Goal: Find contact information: Find contact information

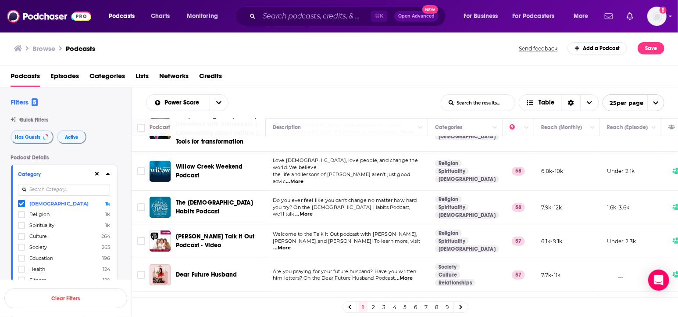
scroll to position [74, 0]
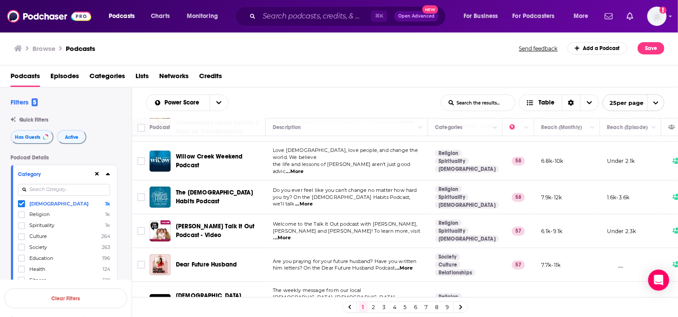
click at [21, 205] on icon at bounding box center [21, 204] width 5 height 4
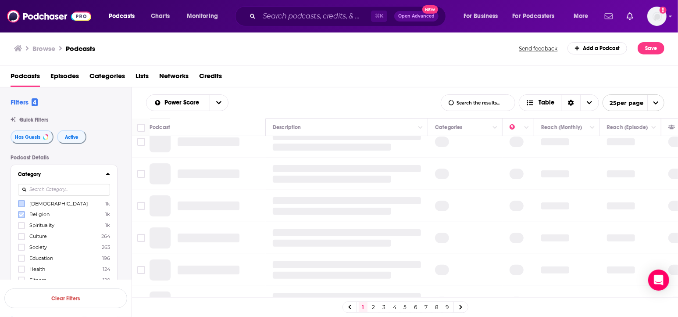
click at [21, 214] on icon at bounding box center [21, 214] width 5 height 5
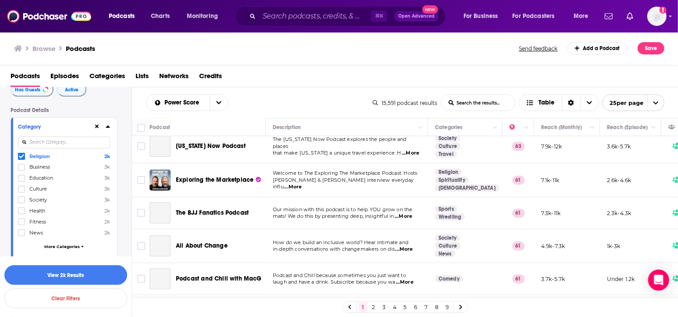
scroll to position [57, 0]
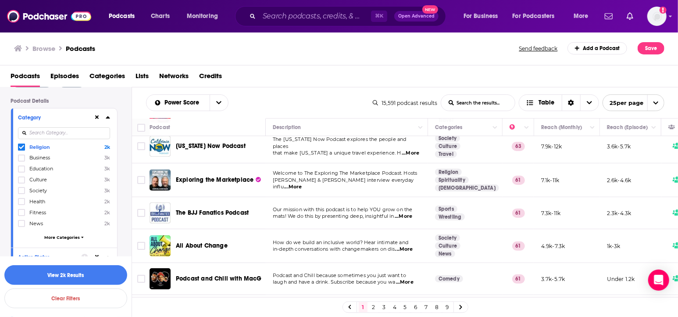
click at [59, 236] on span "More Categories" at bounding box center [62, 237] width 36 height 5
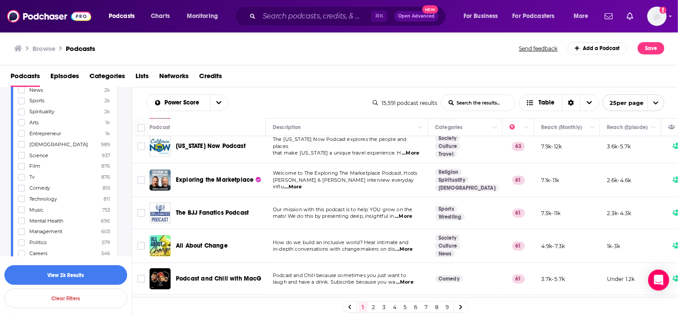
scroll to position [189, 0]
click at [36, 113] on span "Spirituality" at bounding box center [41, 112] width 25 height 6
click at [21, 115] on input "multiSelectOption-spirituality-9" at bounding box center [21, 115] width 0 height 0
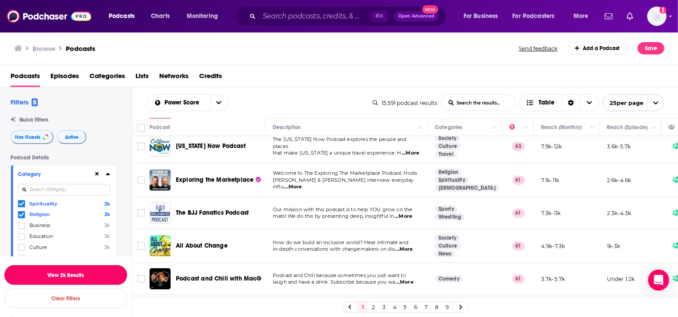
drag, startPoint x: 71, startPoint y: 273, endPoint x: 111, endPoint y: 257, distance: 43.9
click at [71, 273] on button "View 2k Results" at bounding box center [65, 275] width 123 height 20
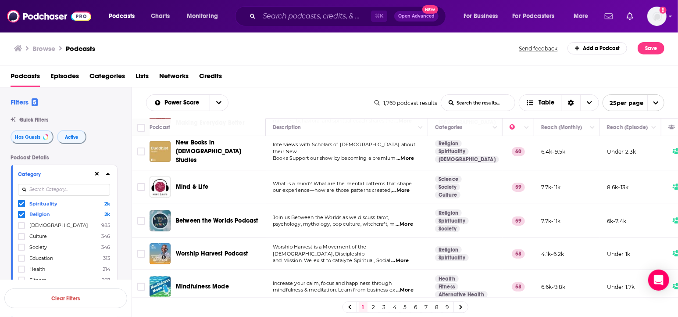
click at [109, 174] on icon at bounding box center [108, 174] width 4 height 2
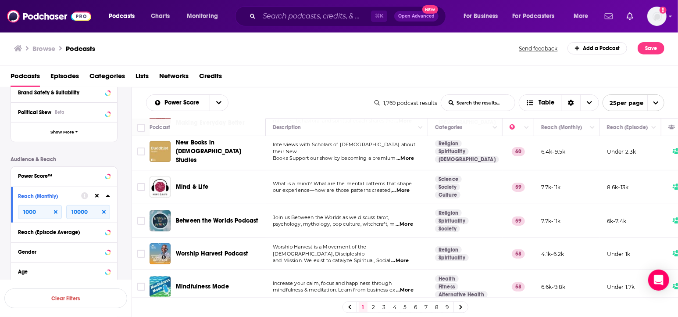
scroll to position [197, 0]
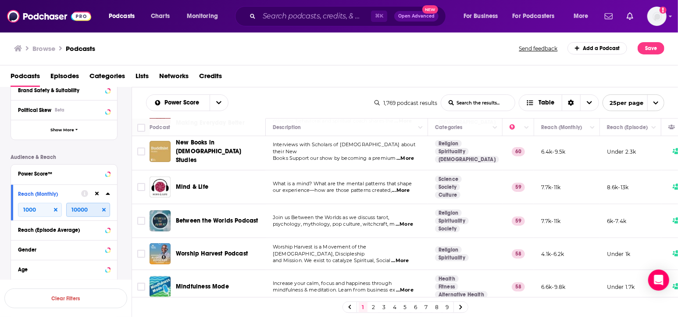
click at [74, 211] on input "10000" at bounding box center [88, 210] width 44 height 14
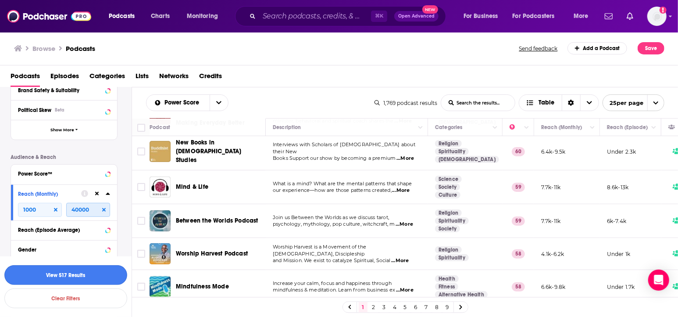
type input "40000"
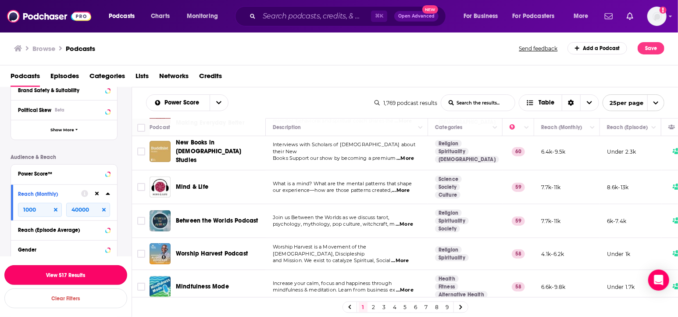
drag, startPoint x: 68, startPoint y: 275, endPoint x: 106, endPoint y: 268, distance: 38.3
click at [68, 275] on button "View 517 Results" at bounding box center [65, 275] width 123 height 20
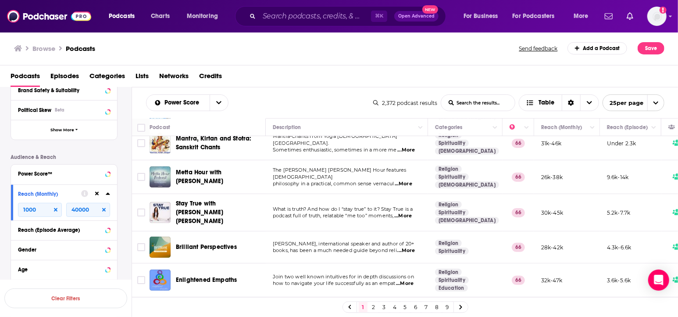
scroll to position [135, 0]
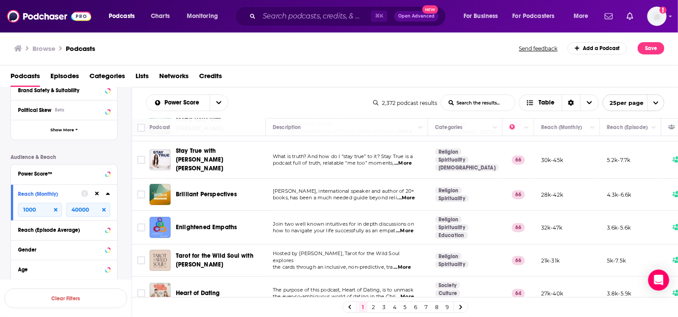
click at [404, 194] on span "...More" at bounding box center [407, 197] width 18 height 7
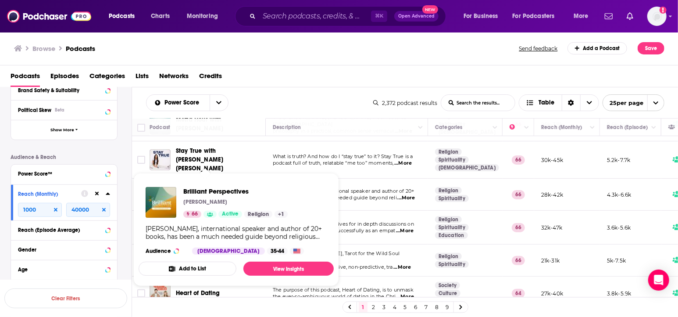
click at [353, 227] on span "how to navigate your life successfully as an empat" at bounding box center [334, 230] width 123 height 6
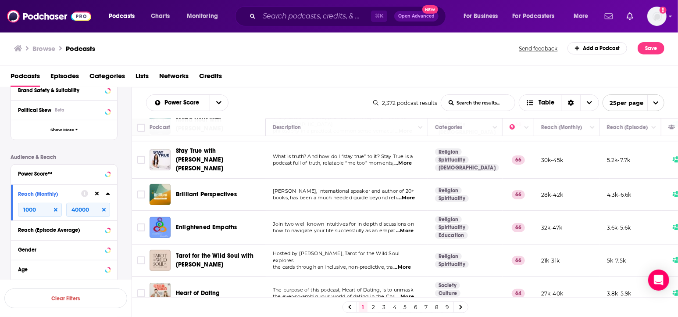
click at [410, 227] on span "...More" at bounding box center [405, 230] width 18 height 7
drag, startPoint x: 391, startPoint y: 223, endPoint x: 386, endPoint y: 222, distance: 5.3
click at [386, 227] on span "how to navigate your life successfully as an empat" at bounding box center [334, 230] width 123 height 6
click at [381, 227] on span "how to navigate your life successfully as an empat" at bounding box center [334, 230] width 123 height 6
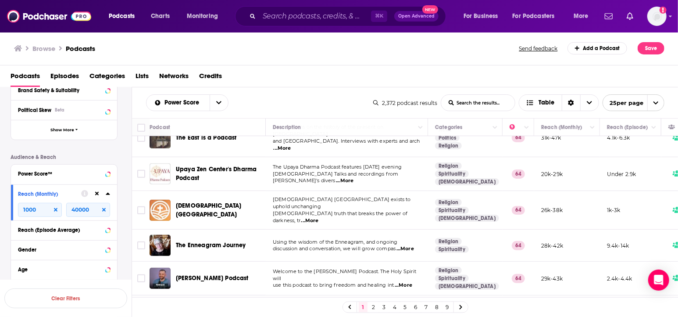
scroll to position [327, 0]
click at [409, 245] on span "...More" at bounding box center [405, 248] width 18 height 7
click at [325, 238] on span "Using the wisdom of the Enneagram, and ongoing" at bounding box center [335, 241] width 125 height 6
click at [408, 245] on span "...More" at bounding box center [405, 248] width 18 height 7
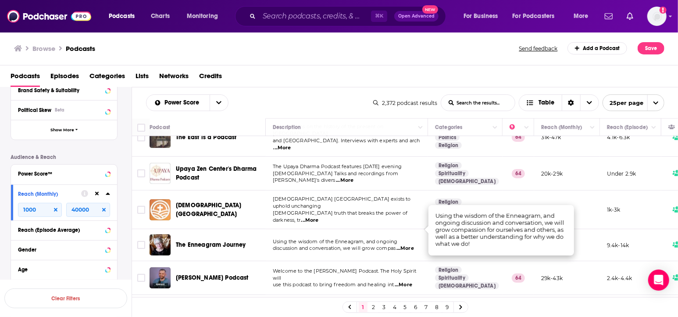
click at [352, 238] on span "Using the wisdom of the Enneagram, and ongoing" at bounding box center [335, 241] width 125 height 6
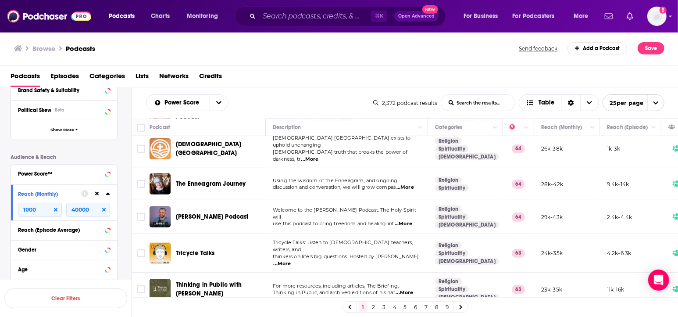
scroll to position [399, 0]
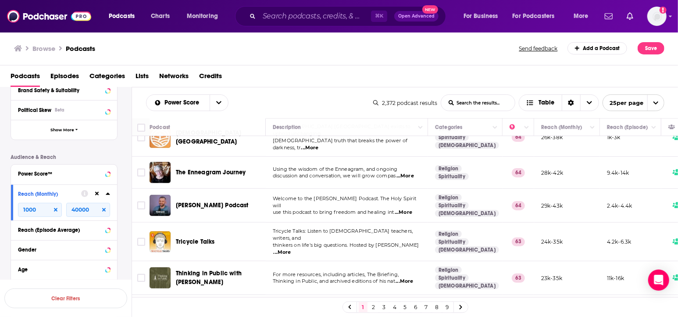
click at [216, 168] on span "The Enneagram Journey" at bounding box center [211, 172] width 70 height 9
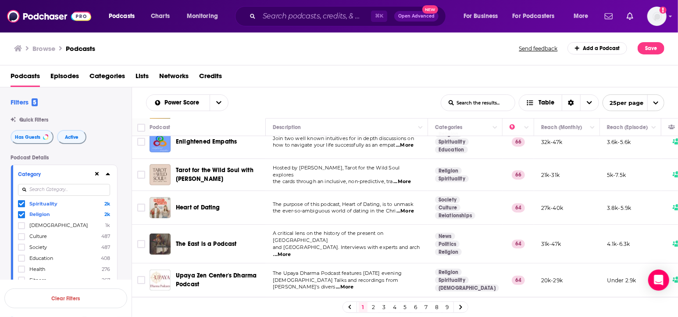
scroll to position [222, 0]
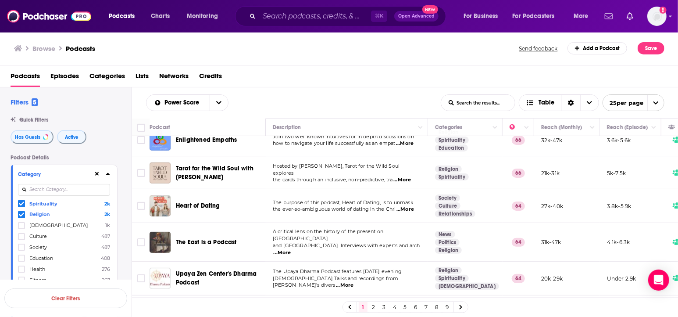
click at [411, 206] on span "...More" at bounding box center [405, 209] width 18 height 7
click at [364, 206] on span "the ever-so-ambiguous world of dating in the Chri" at bounding box center [334, 209] width 123 height 6
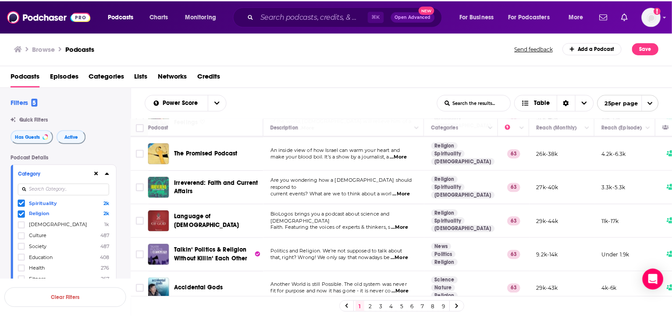
scroll to position [676, 0]
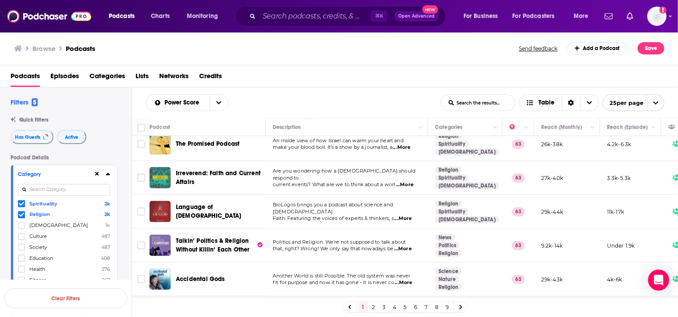
click at [411, 245] on span "...More" at bounding box center [403, 248] width 18 height 7
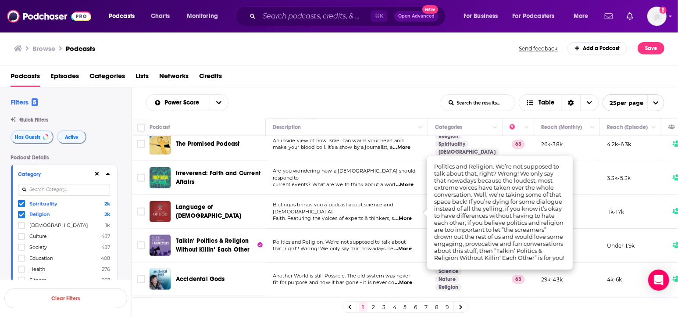
click at [327, 239] on span "Politics and Religion. We’re not supposed to talk about" at bounding box center [339, 242] width 133 height 6
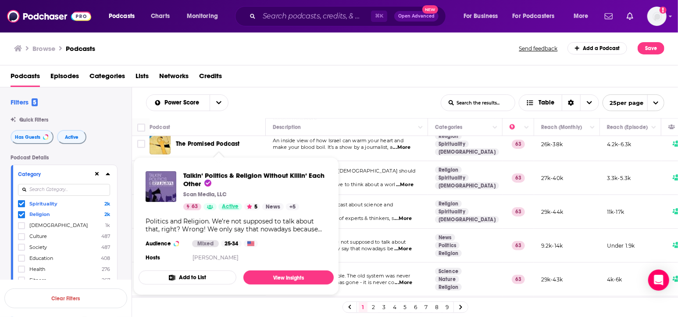
click at [222, 205] on span "Active" at bounding box center [230, 206] width 17 height 9
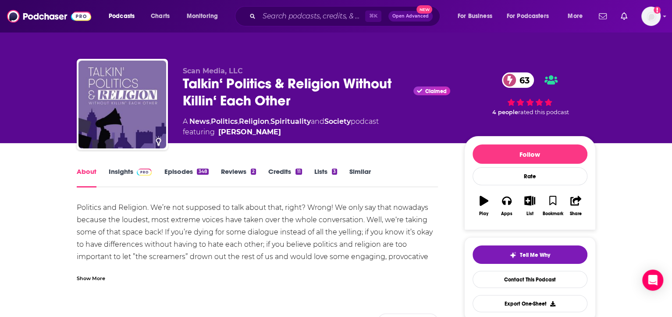
click at [112, 173] on link "Insights" at bounding box center [130, 177] width 43 height 20
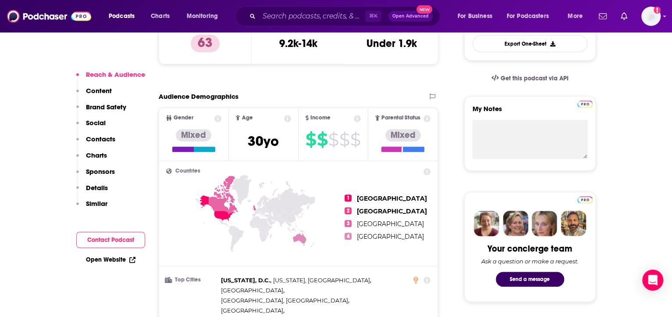
scroll to position [271, 0]
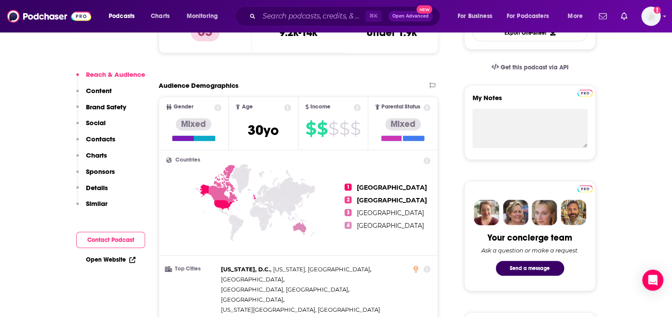
click at [106, 260] on link "Open Website" at bounding box center [111, 259] width 50 height 7
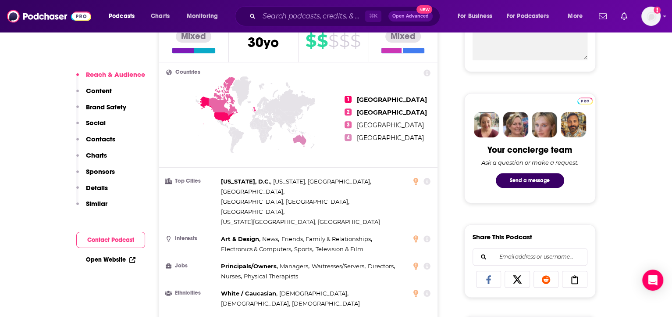
click at [299, 141] on icon at bounding box center [299, 140] width 13 height 13
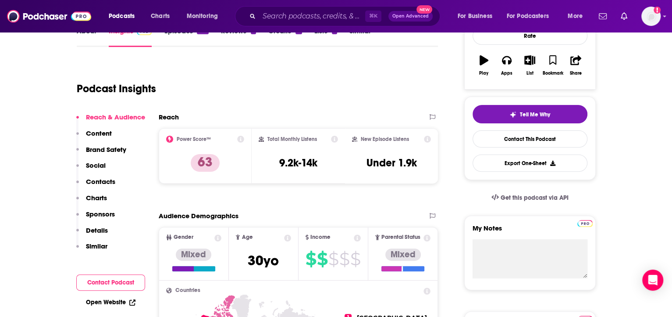
scroll to position [114, 0]
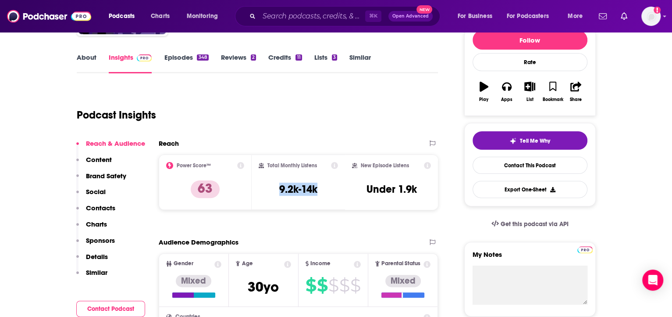
drag, startPoint x: 275, startPoint y: 189, endPoint x: 327, endPoint y: 190, distance: 52.2
click at [327, 190] on div "Total Monthly Listens 9.2k-14k" at bounding box center [298, 182] width 79 height 40
copy h3 "9.2k-14k"
click at [327, 190] on div "Total Monthly Listens 9.2k-14k" at bounding box center [298, 182] width 79 height 40
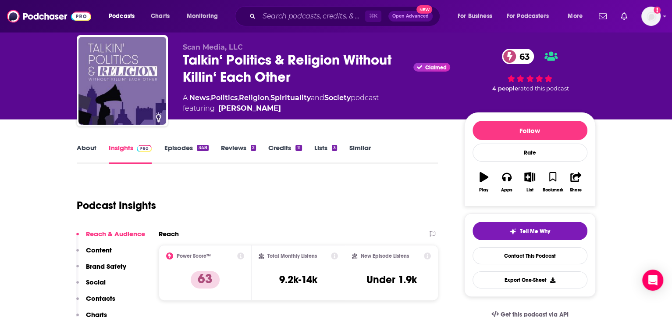
scroll to position [44, 0]
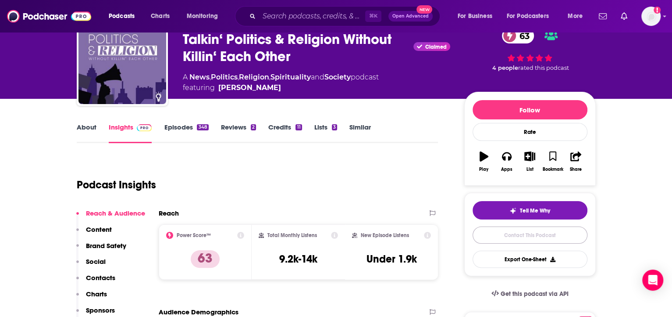
drag, startPoint x: 494, startPoint y: 236, endPoint x: 485, endPoint y: 220, distance: 18.3
click at [494, 236] on link "Contact This Podcast" at bounding box center [530, 234] width 115 height 17
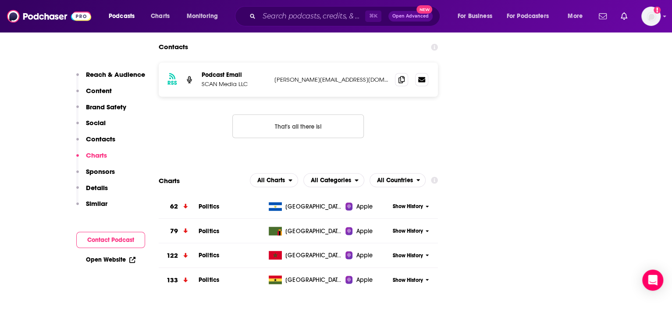
scroll to position [960, 0]
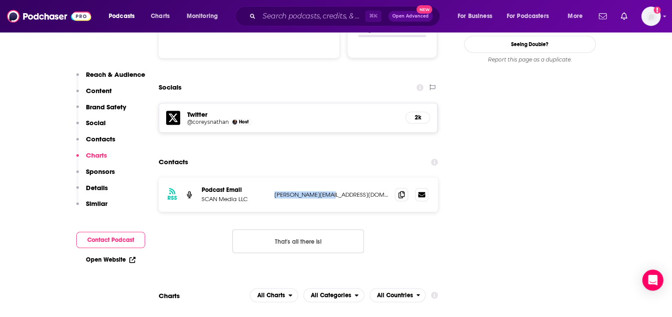
drag, startPoint x: 274, startPoint y: 157, endPoint x: 339, endPoint y: 156, distance: 64.9
click at [339, 191] on p "[PERSON_NAME][EMAIL_ADDRESS][DOMAIN_NAME]" at bounding box center [332, 194] width 114 height 7
copy p "[PERSON_NAME][EMAIL_ADDRESS][DOMAIN_NAME]"
click at [340, 177] on div "RSS Podcast Email SCAN Media LLC [PERSON_NAME][EMAIL_ADDRESS][DOMAIN_NAME] [PER…" at bounding box center [299, 194] width 280 height 34
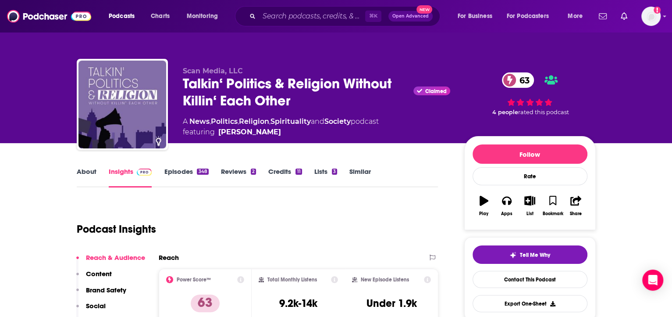
scroll to position [61, 0]
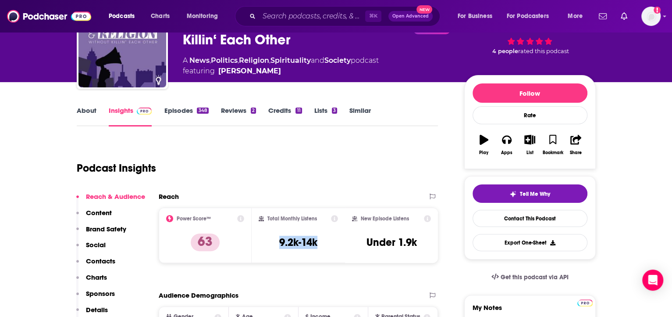
drag, startPoint x: 277, startPoint y: 239, endPoint x: 318, endPoint y: 241, distance: 40.8
click at [318, 241] on div "Total Monthly Listens 9.2k-14k" at bounding box center [298, 235] width 79 height 40
copy h3 "9.2k-14k"
drag, startPoint x: 291, startPoint y: 177, endPoint x: 286, endPoint y: 156, distance: 21.6
click at [291, 176] on div "Podcast Insights" at bounding box center [254, 162] width 355 height 45
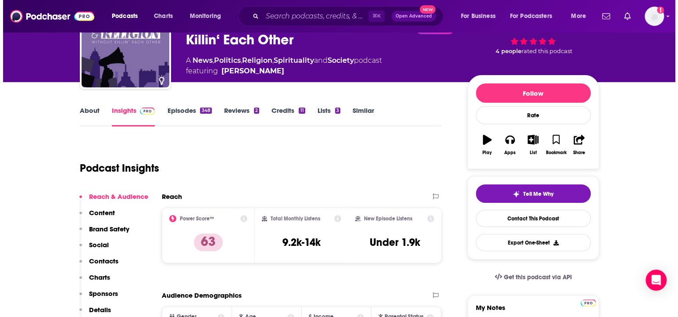
scroll to position [0, 0]
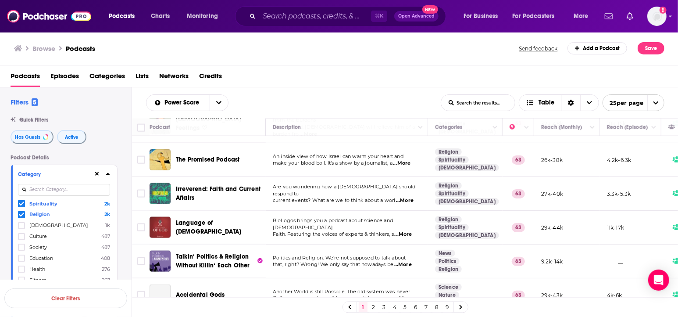
scroll to position [677, 0]
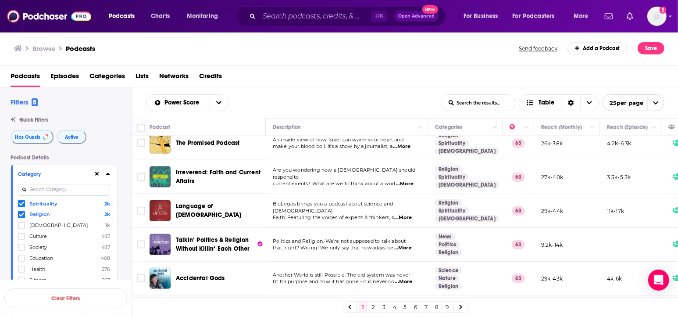
click at [373, 308] on link "2" at bounding box center [373, 307] width 9 height 11
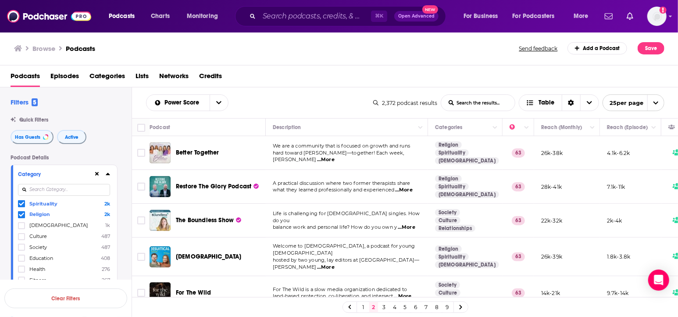
click at [403, 224] on span "...More" at bounding box center [407, 227] width 18 height 7
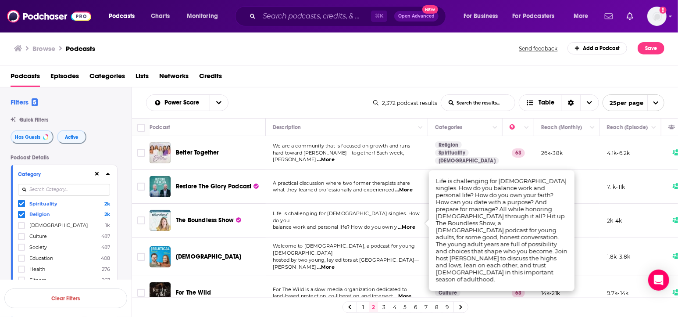
click at [375, 224] on span "balance work and personal life? How do you own y" at bounding box center [335, 227] width 124 height 6
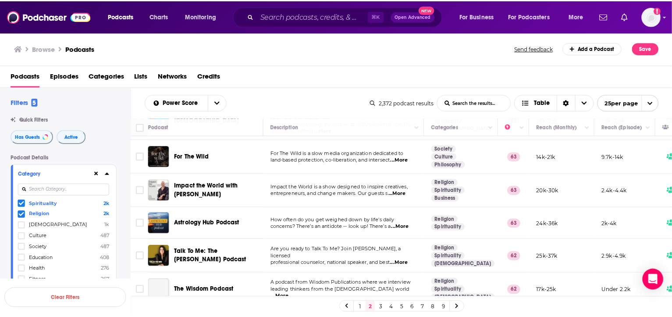
scroll to position [155, 0]
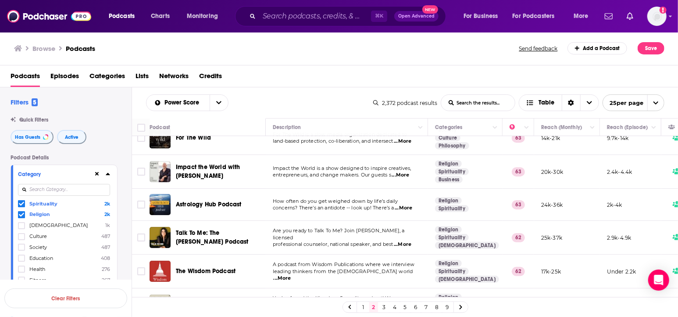
click at [400, 171] on span "...More" at bounding box center [401, 174] width 18 height 7
click at [390, 171] on span "entrepreneurs, and change makers. Our guests s" at bounding box center [332, 174] width 118 height 6
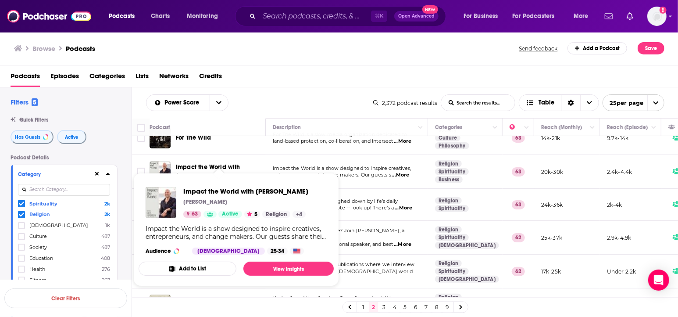
click at [230, 163] on span "Impact the World with [PERSON_NAME]" at bounding box center [208, 171] width 64 height 16
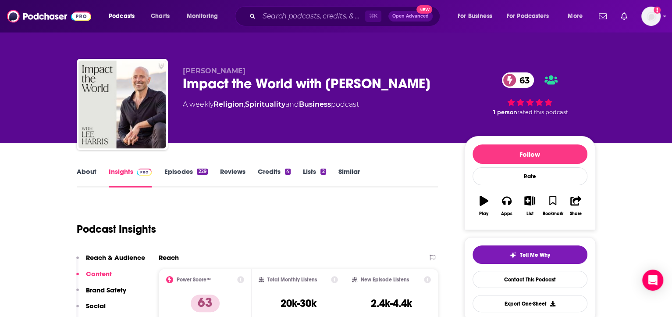
click at [85, 170] on link "About" at bounding box center [87, 177] width 20 height 20
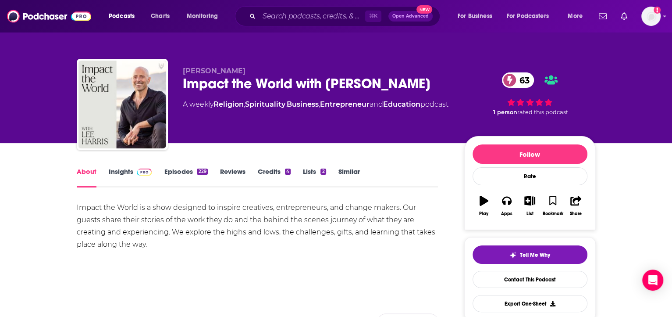
click at [127, 171] on link "Insights" at bounding box center [130, 177] width 43 height 20
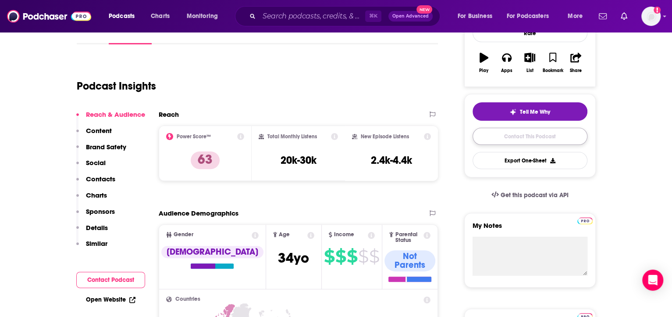
click at [532, 139] on link "Contact This Podcast" at bounding box center [530, 136] width 115 height 17
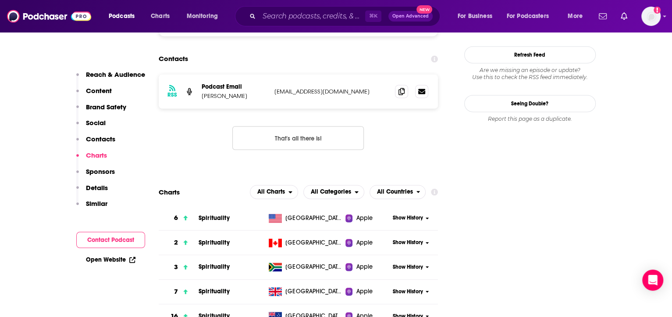
scroll to position [834, 0]
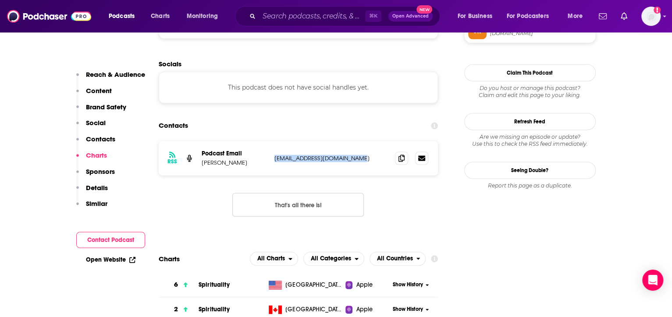
drag, startPoint x: 275, startPoint y: 108, endPoint x: 368, endPoint y: 111, distance: 93.0
click at [368, 154] on p "[EMAIL_ADDRESS][DOMAIN_NAME]" at bounding box center [332, 157] width 114 height 7
copy p "[EMAIL_ADDRESS][DOMAIN_NAME]"
click at [362, 141] on div "RSS Podcast Email [PERSON_NAME] [EMAIL_ADDRESS][DOMAIN_NAME] [EMAIL_ADDRESS][DO…" at bounding box center [299, 185] width 280 height 89
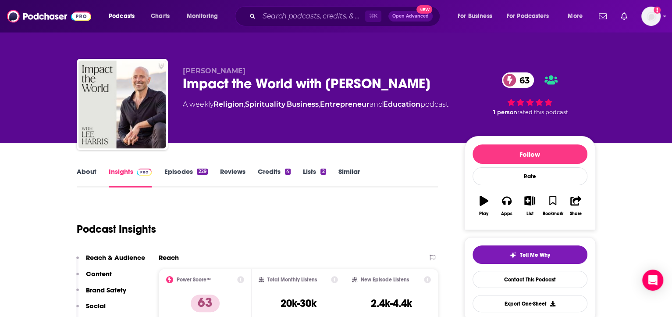
scroll to position [51, 0]
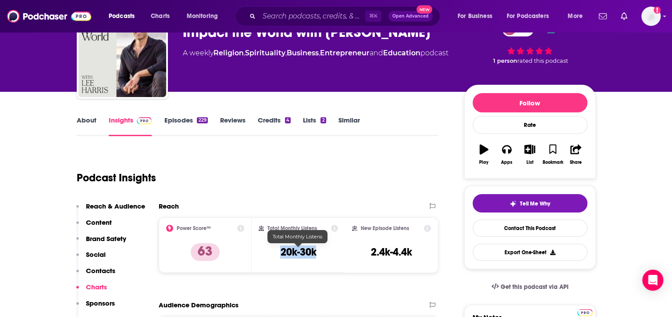
drag, startPoint x: 279, startPoint y: 253, endPoint x: 320, endPoint y: 254, distance: 40.8
click at [320, 254] on div "Total Monthly Listens 20k-30k" at bounding box center [298, 245] width 79 height 40
copy h3 "20k-30k"
click at [310, 192] on div "Podcast Insights" at bounding box center [254, 172] width 355 height 45
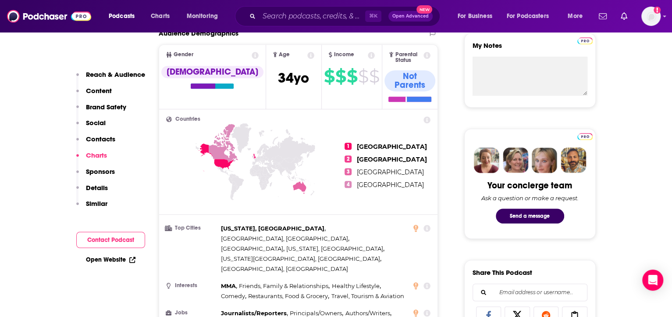
drag, startPoint x: 102, startPoint y: 256, endPoint x: 107, endPoint y: 253, distance: 6.1
click at [102, 256] on link "Open Website" at bounding box center [111, 259] width 50 height 7
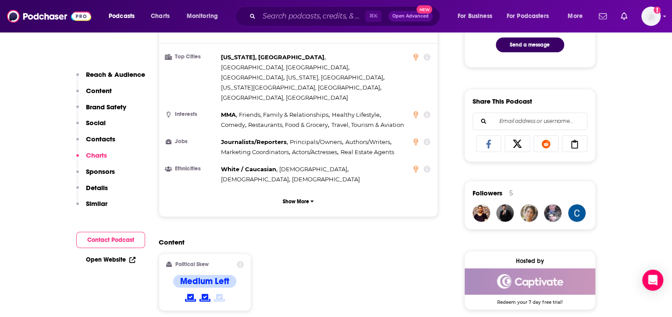
click at [96, 190] on p "Details" at bounding box center [97, 187] width 22 height 8
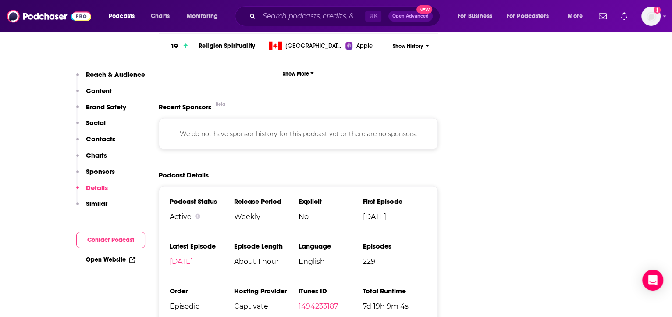
scroll to position [1204, 0]
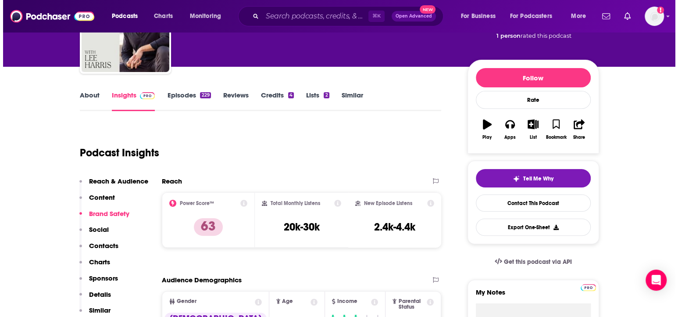
scroll to position [0, 0]
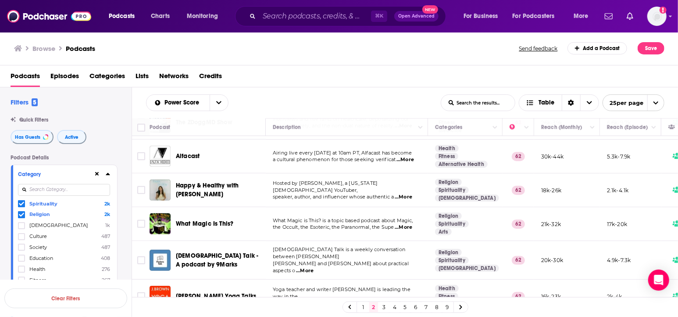
scroll to position [553, 0]
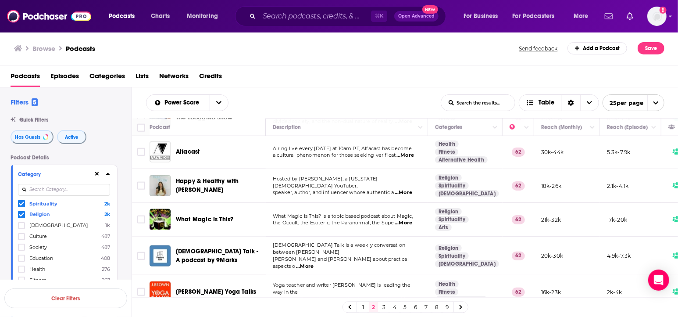
click at [348, 176] on td "Hosted by [PERSON_NAME], a [US_STATE][DEMOGRAPHIC_DATA] YouTuber, speaker, auth…" at bounding box center [347, 186] width 162 height 34
click at [407, 189] on span "...More" at bounding box center [404, 192] width 18 height 7
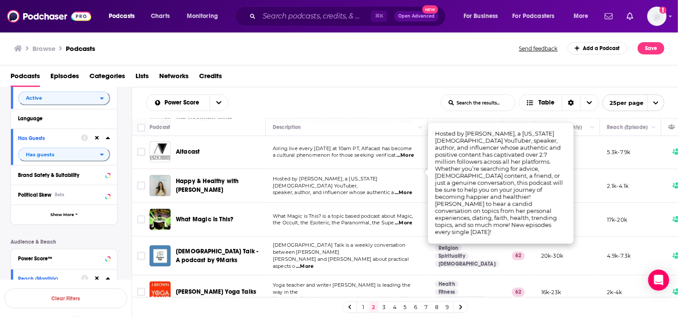
scroll to position [229, 0]
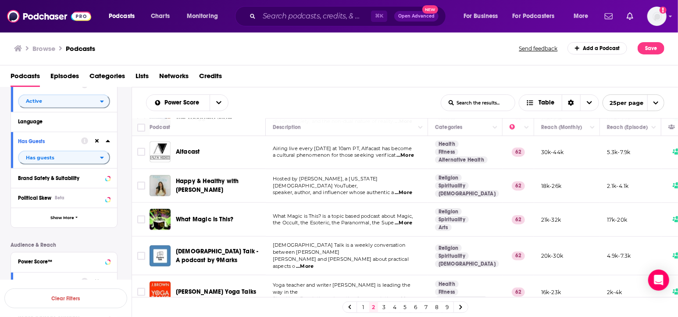
click at [306, 179] on td "Hosted by [PERSON_NAME], a [US_STATE][DEMOGRAPHIC_DATA] YouTuber, speaker, auth…" at bounding box center [347, 186] width 162 height 34
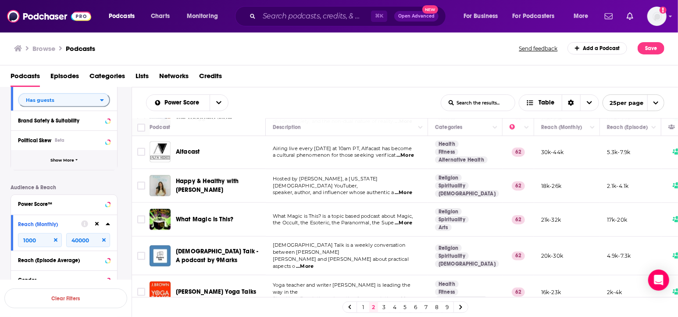
scroll to position [292, 0]
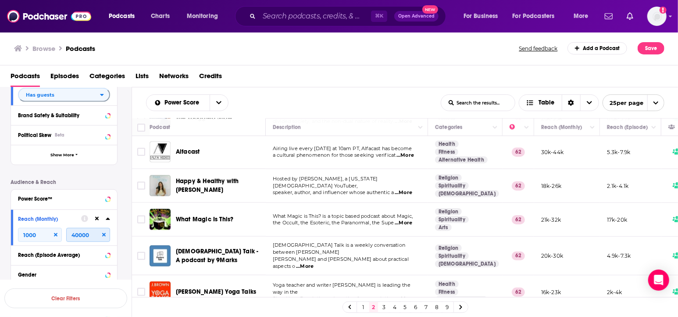
click at [75, 235] on input "40000" at bounding box center [88, 235] width 44 height 14
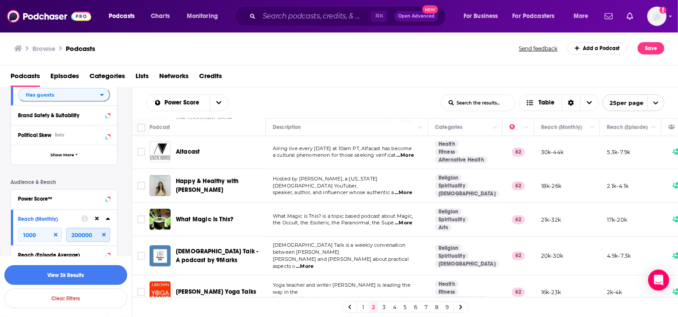
type input "200000"
click at [88, 272] on button "View 3k Results" at bounding box center [65, 275] width 123 height 20
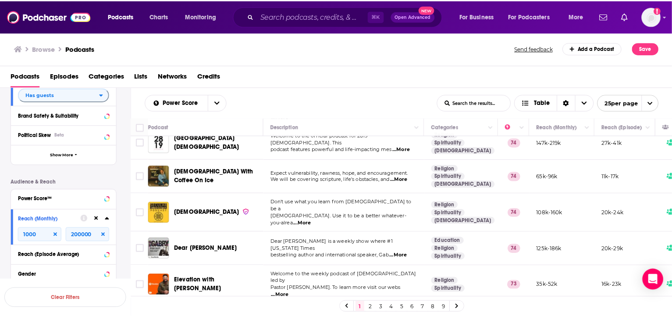
scroll to position [111, 0]
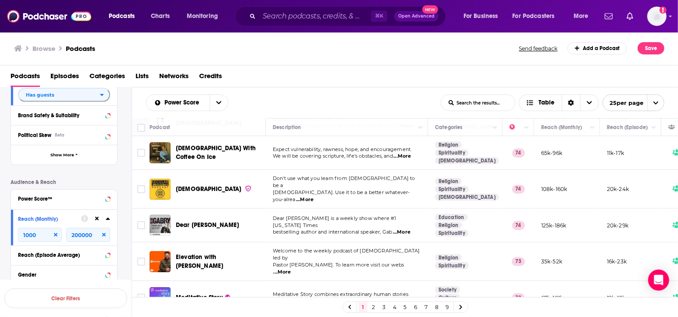
click at [401, 228] on span "...More" at bounding box center [402, 231] width 18 height 7
click at [377, 228] on span "bestselling author and international speaker, Gab" at bounding box center [332, 231] width 119 height 6
click at [193, 209] on div "Podcasts Charts Monitoring ⌘ K Open Advanced New For Business For Podcasters Mo…" at bounding box center [339, 158] width 678 height 317
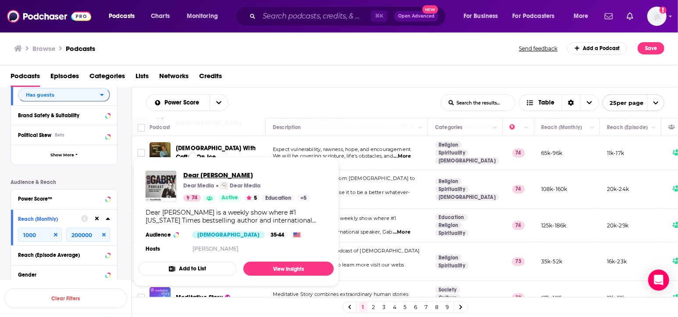
click at [200, 177] on span "Dear [PERSON_NAME]" at bounding box center [246, 175] width 127 height 8
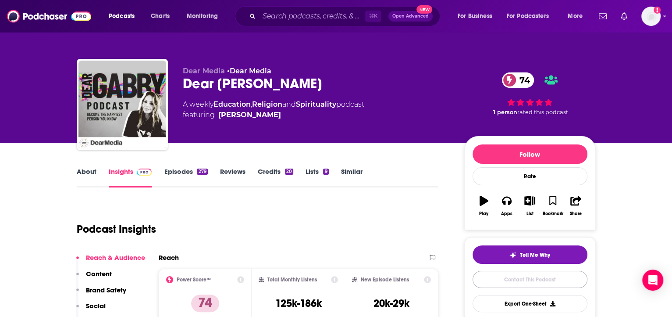
click at [499, 274] on link "Contact This Podcast" at bounding box center [530, 279] width 115 height 17
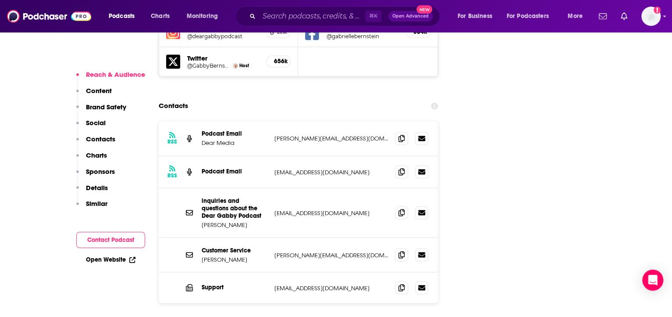
scroll to position [1048, 0]
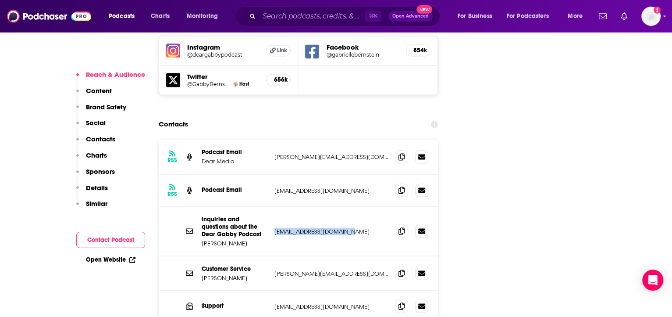
drag, startPoint x: 274, startPoint y: 172, endPoint x: 350, endPoint y: 174, distance: 75.9
click at [350, 227] on p "[EMAIL_ADDRESS][DOMAIN_NAME]" at bounding box center [332, 230] width 114 height 7
copy p "[EMAIL_ADDRESS][DOMAIN_NAME]"
click at [329, 206] on div "inquiries and questions about the Dear Gabby Podcast [PERSON_NAME] [EMAIL_ADDRE…" at bounding box center [299, 231] width 280 height 50
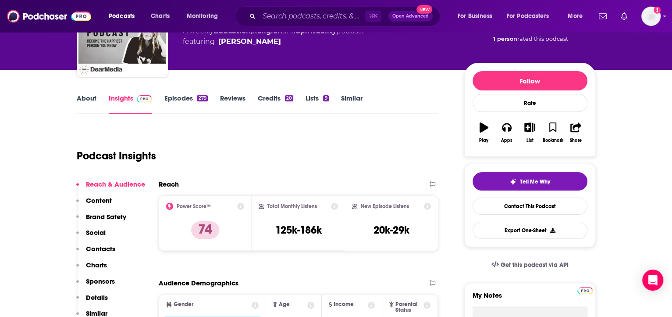
scroll to position [0, 0]
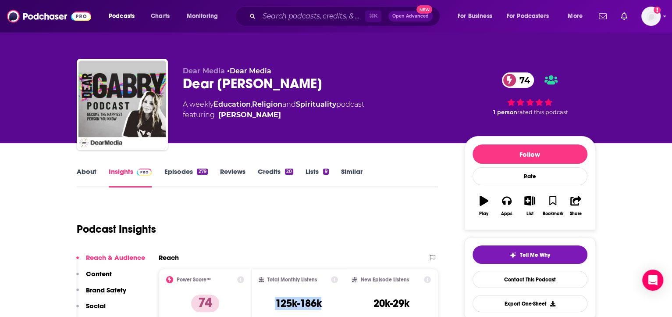
drag, startPoint x: 273, startPoint y: 304, endPoint x: 325, endPoint y: 305, distance: 52.2
click at [325, 305] on div "Total Monthly Listens 125k-186k" at bounding box center [298, 296] width 79 height 40
copy h3 "125k-186k"
click at [302, 234] on div "Podcast Insights" at bounding box center [254, 223] width 355 height 45
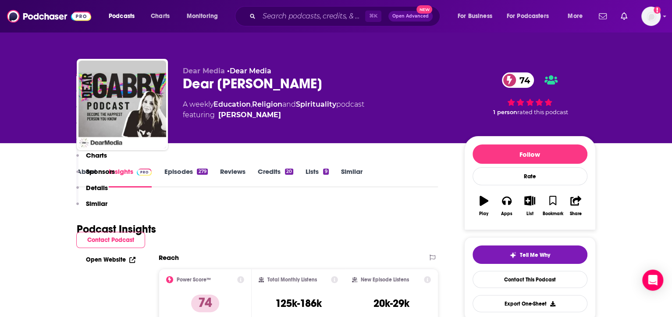
scroll to position [216, 0]
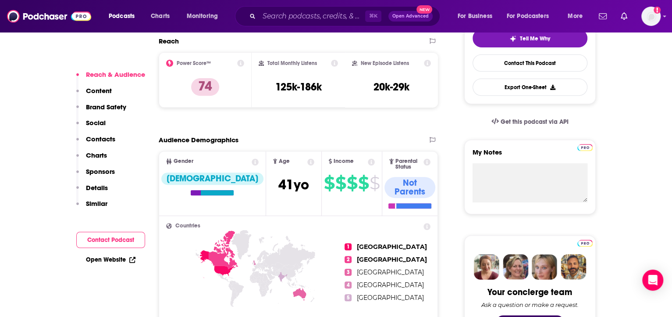
click at [116, 257] on link "Open Website" at bounding box center [111, 259] width 50 height 7
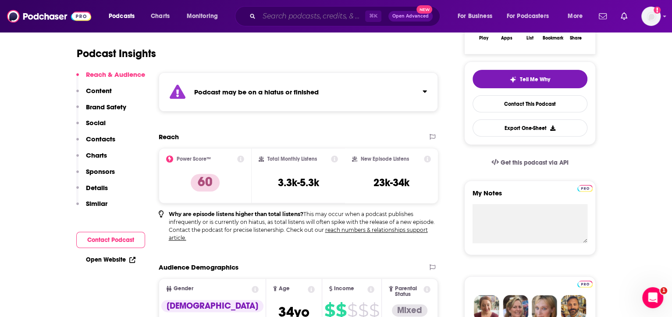
click at [286, 20] on input "Search podcasts, credits, & more..." at bounding box center [312, 16] width 106 height 14
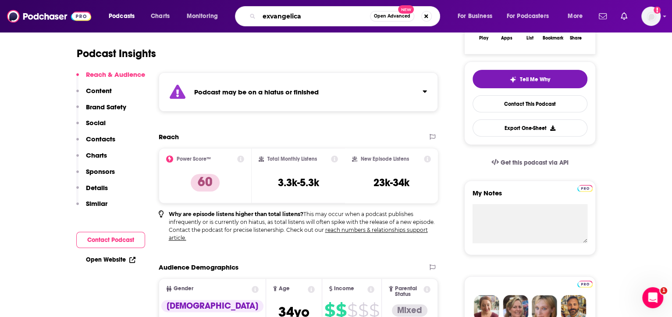
type input "exvangelical"
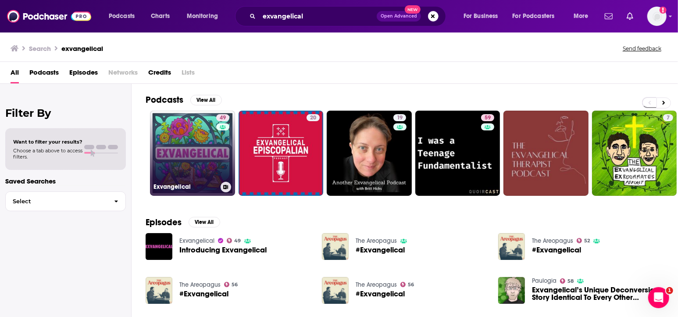
click at [179, 143] on link "49 Exvangelical" at bounding box center [192, 153] width 85 height 85
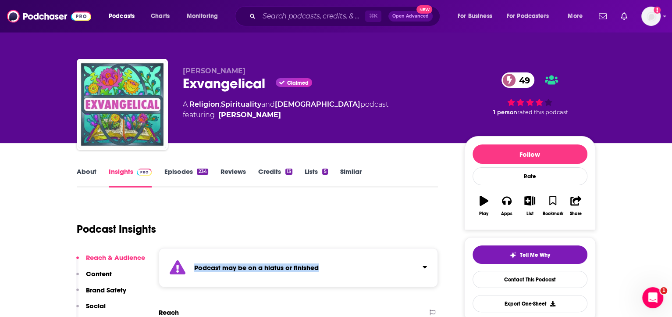
click at [367, 263] on div "Podcast may be on a hiatus or finished" at bounding box center [299, 267] width 280 height 39
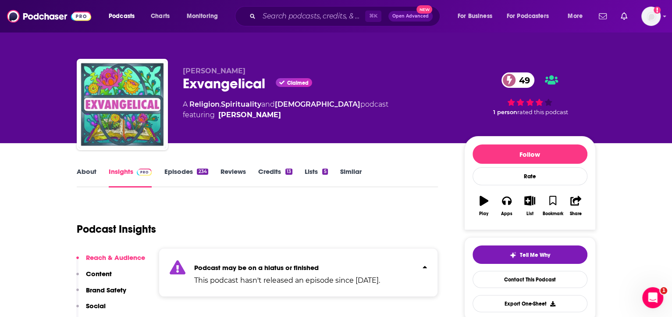
click at [368, 228] on div "Podcast Insights" at bounding box center [254, 223] width 355 height 45
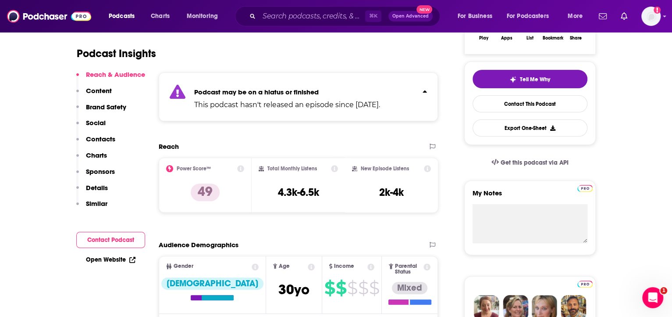
scroll to position [194, 0]
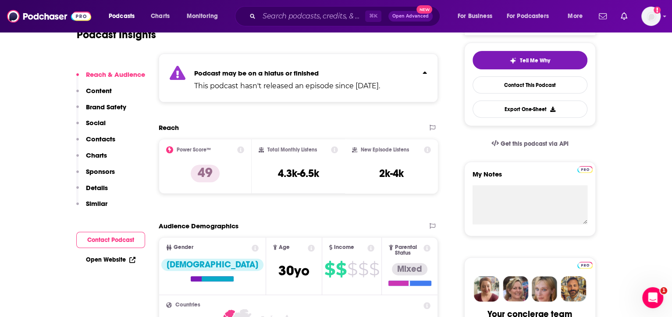
click at [107, 258] on link "Open Website" at bounding box center [111, 259] width 50 height 7
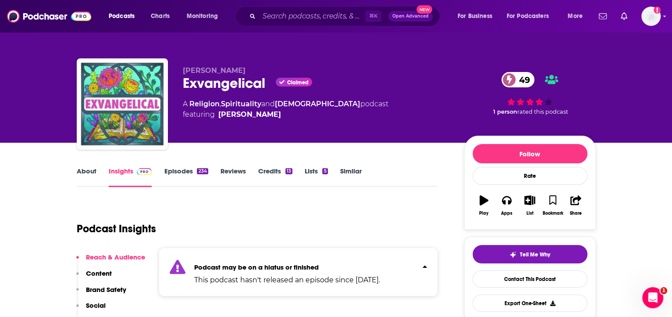
scroll to position [0, 0]
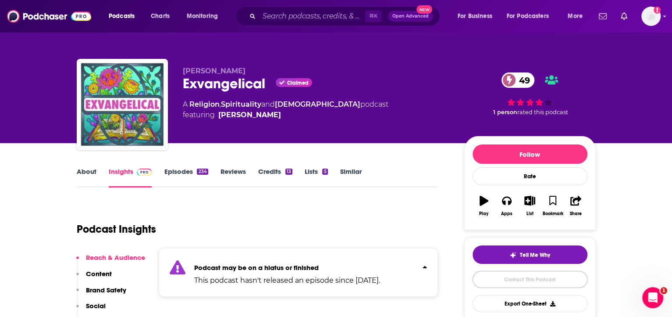
click at [517, 282] on link "Contact This Podcast" at bounding box center [530, 279] width 115 height 17
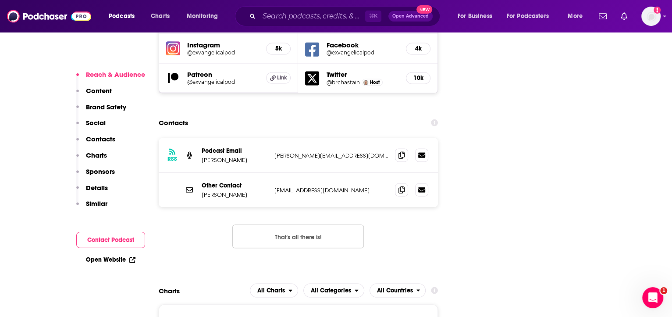
scroll to position [1145, 0]
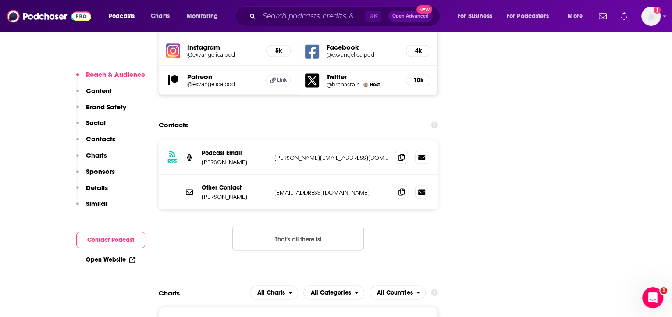
click at [275, 153] on p "blake@exvangelicalpodcast.com" at bounding box center [332, 156] width 114 height 7
drag, startPoint x: 291, startPoint y: 104, endPoint x: 386, endPoint y: 105, distance: 95.6
click at [387, 153] on p "blake@exvangelicalpodcast.com" at bounding box center [332, 156] width 114 height 7
copy p "blake@exvangelicalpodcast.com"
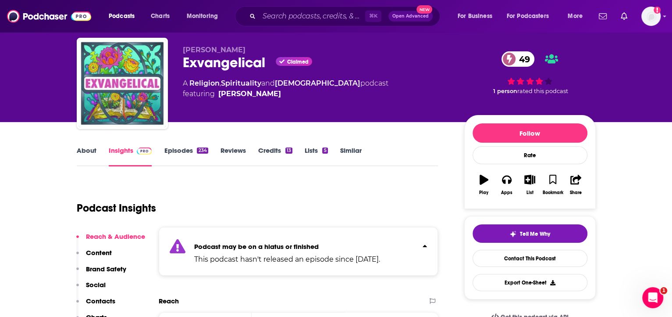
scroll to position [139, 0]
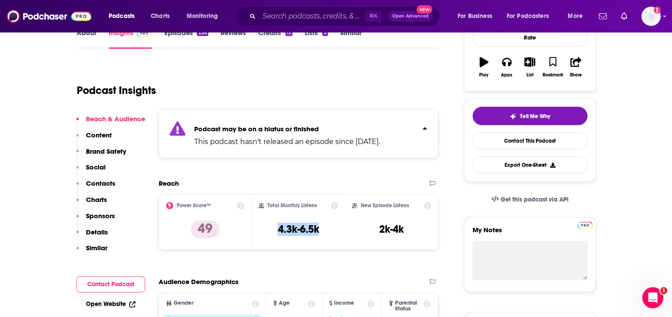
drag, startPoint x: 275, startPoint y: 230, endPoint x: 330, endPoint y: 233, distance: 54.9
click at [330, 233] on div "Total Monthly Listens 4.3k-6.5k" at bounding box center [298, 222] width 79 height 40
copy h3 "4.3k-6.5k"
